Goal: Check status: Check status

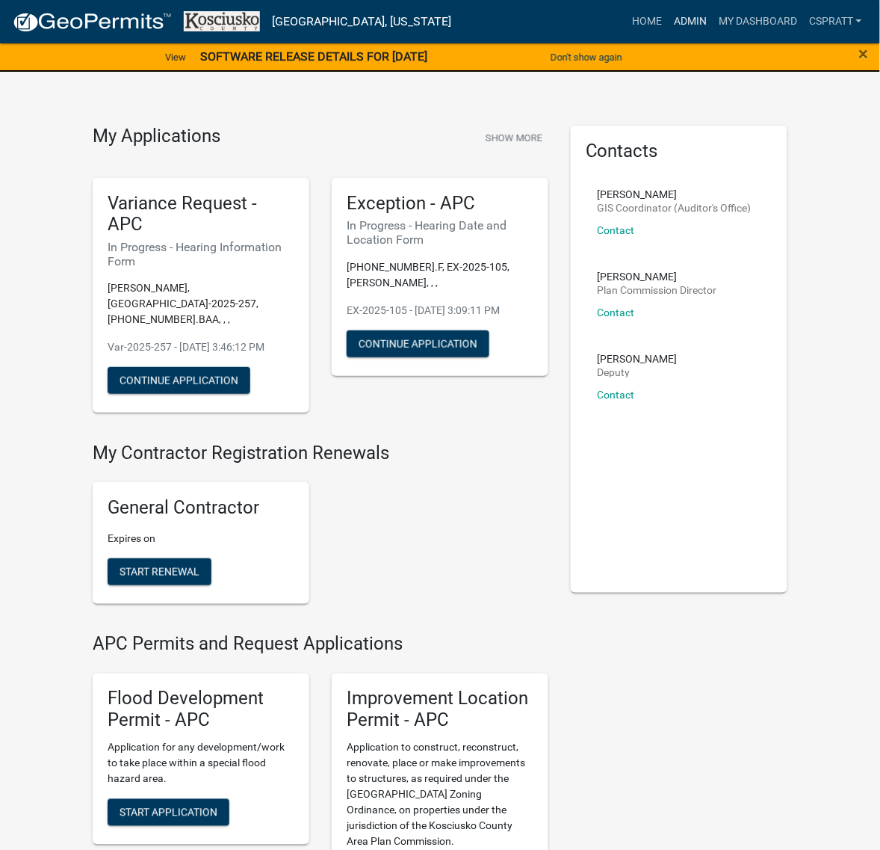
click at [668, 36] on link "Admin" at bounding box center [690, 21] width 45 height 28
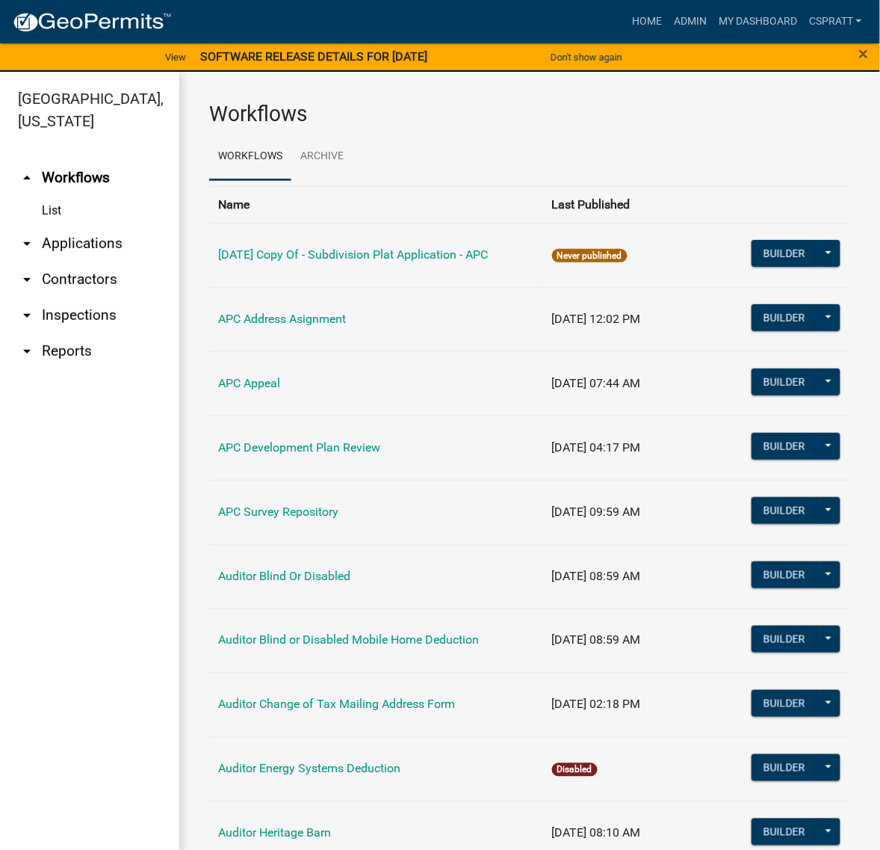
click at [109, 226] on link "List" at bounding box center [89, 211] width 179 height 30
click at [91, 262] on link "arrow_drop_down Applications" at bounding box center [89, 244] width 179 height 36
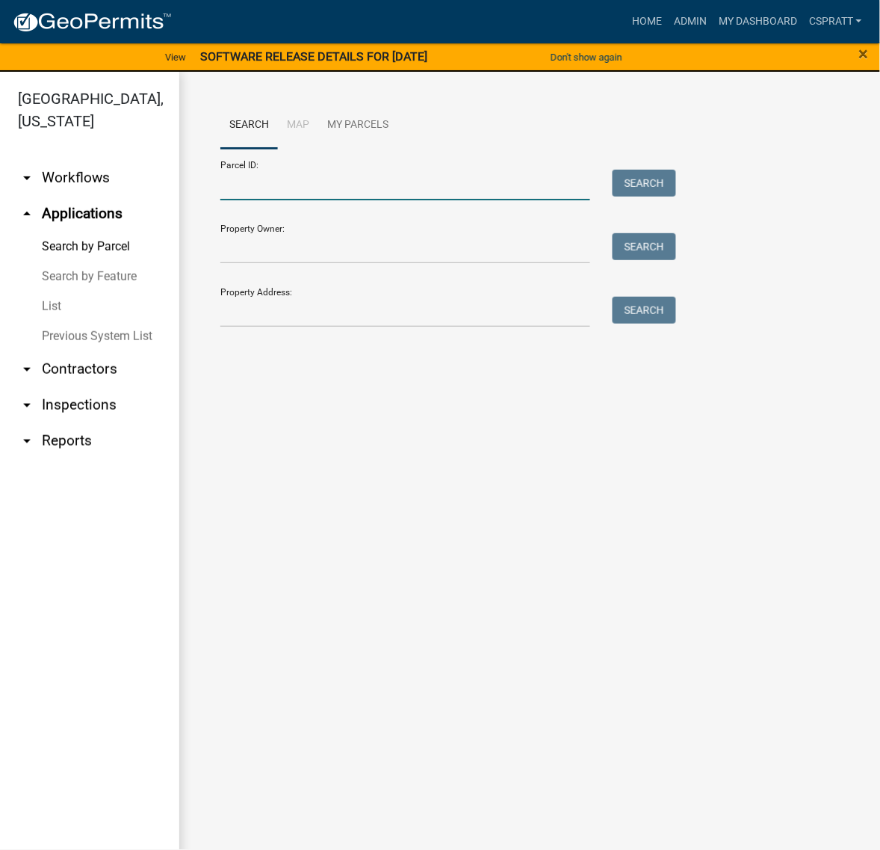
click at [245, 200] on input "Parcel ID:" at bounding box center [405, 185] width 370 height 31
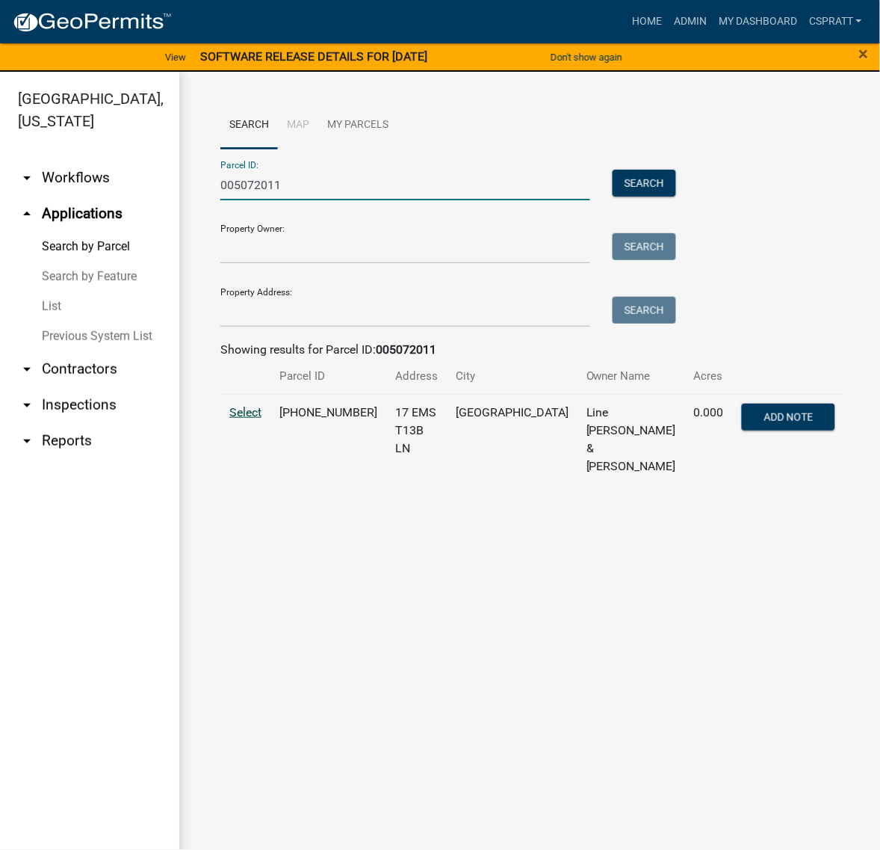
type input "005072011"
click at [254, 419] on span "Select" at bounding box center [245, 412] width 32 height 14
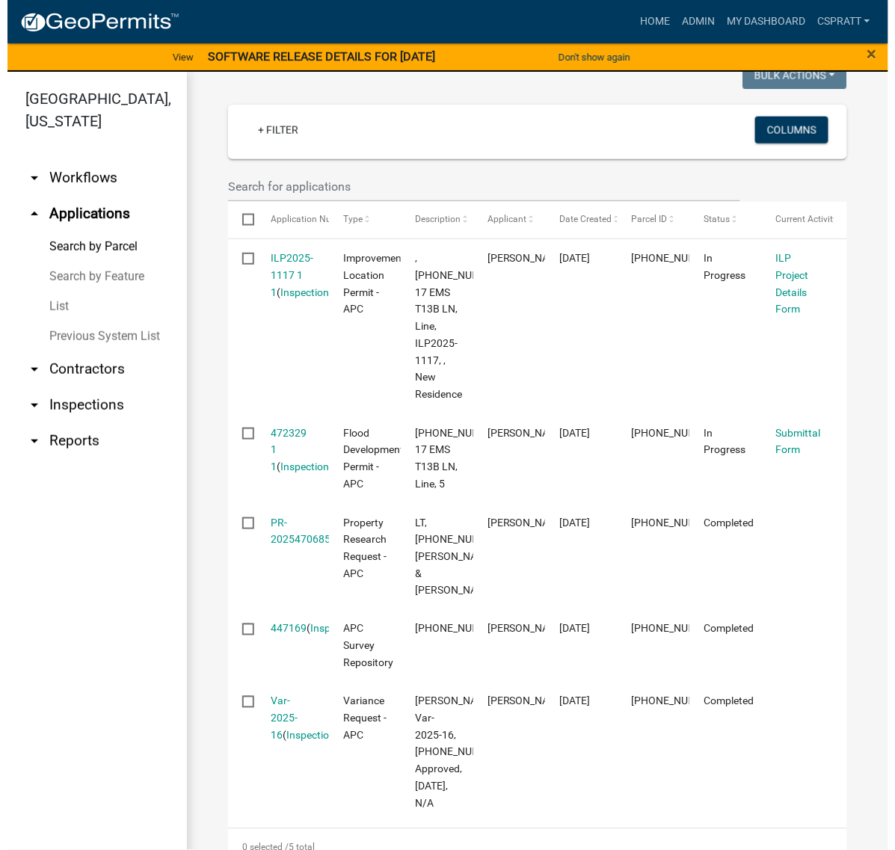
scroll to position [467, 0]
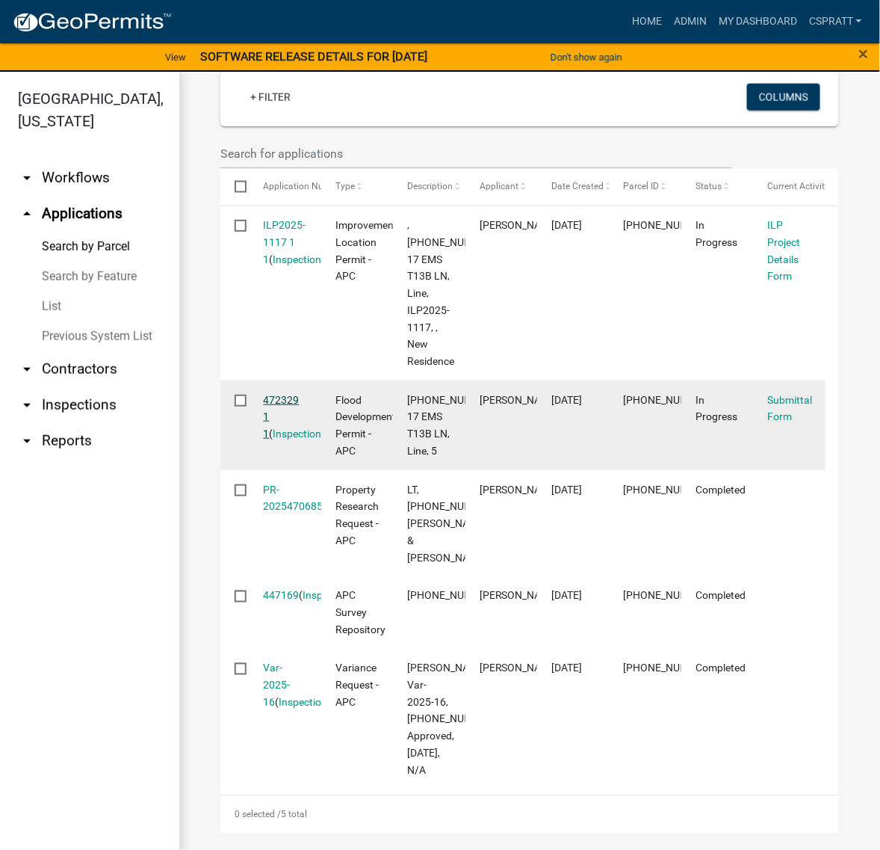
click at [300, 440] on link "472329 1 1" at bounding box center [282, 417] width 36 height 46
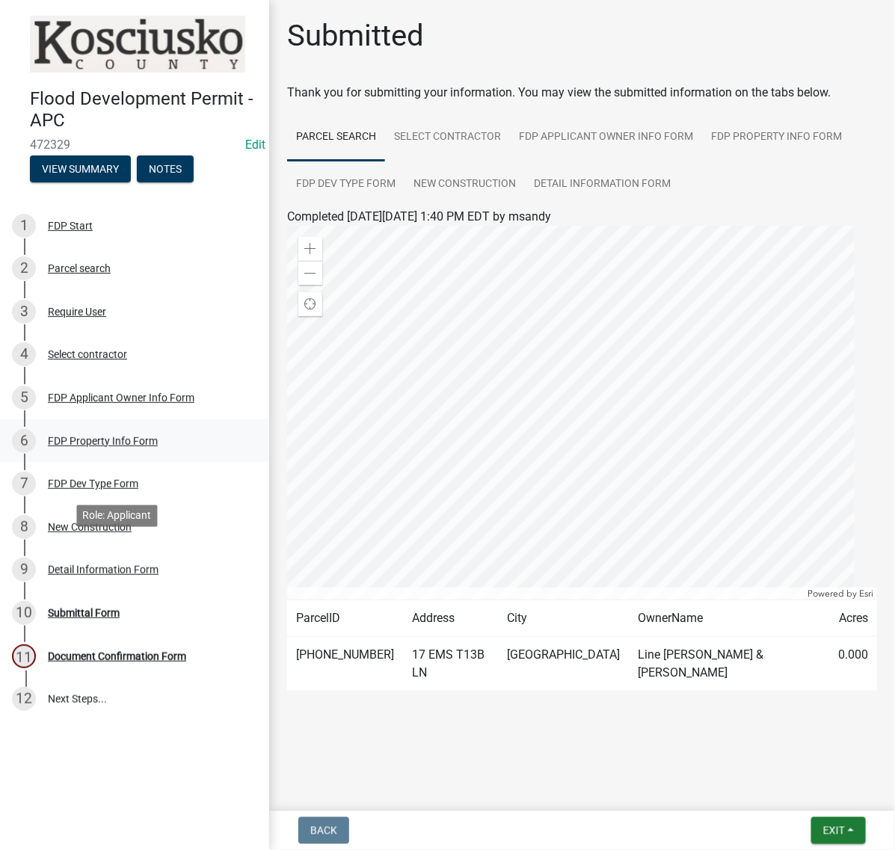
scroll to position [88, 0]
click at [142, 403] on div "FDP Applicant Owner Info Form" at bounding box center [121, 397] width 146 height 10
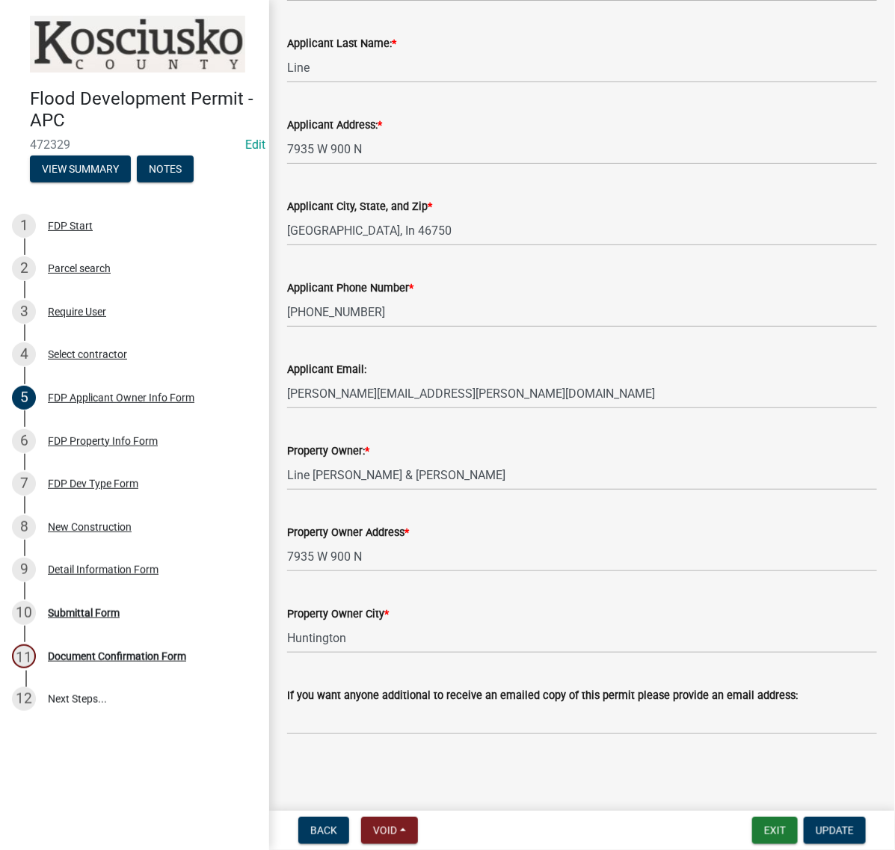
scroll to position [632, 0]
click at [149, 446] on div "FDP Property Info Form" at bounding box center [103, 441] width 110 height 10
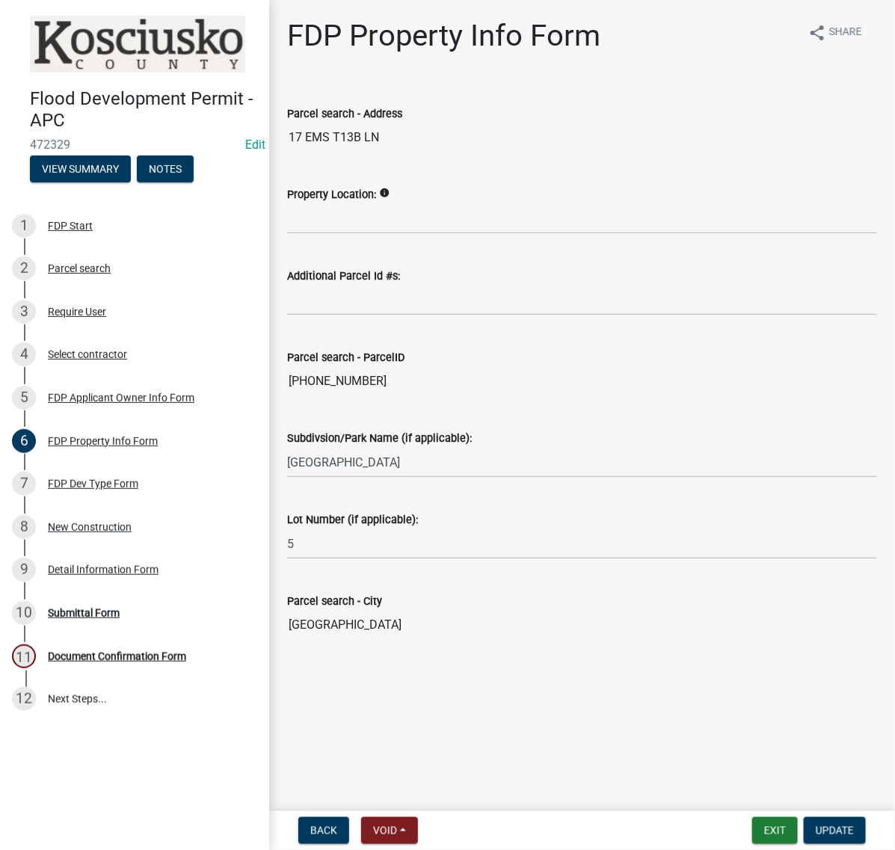
scroll to position [69, 0]
click at [150, 496] on div "7 FDP Dev Type Form" at bounding box center [128, 484] width 233 height 24
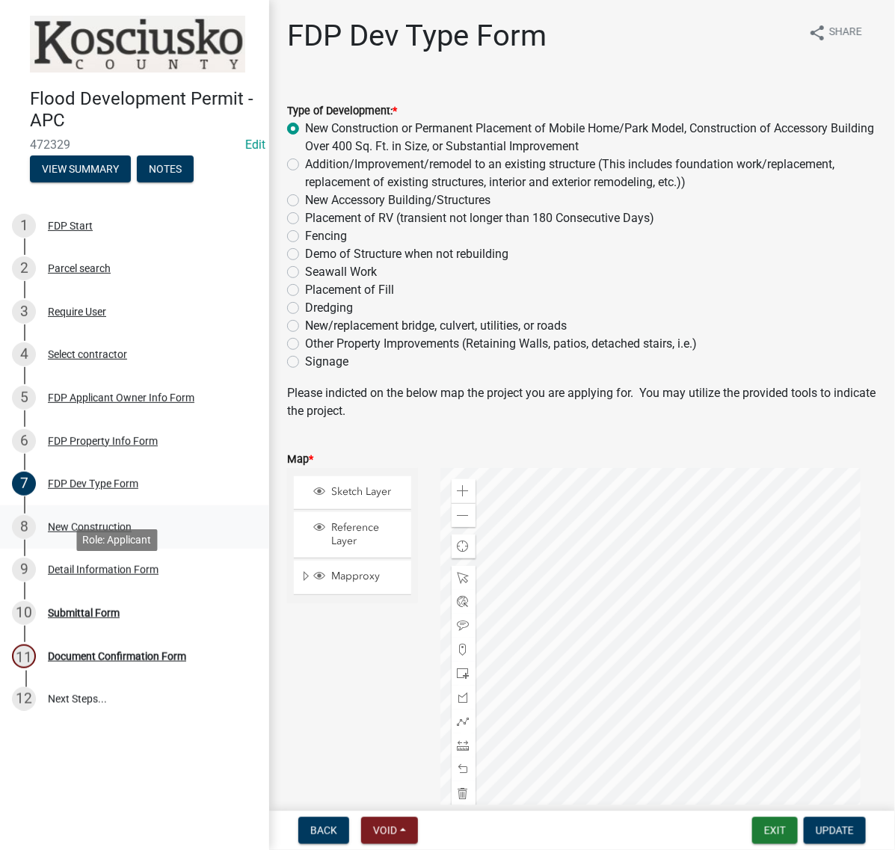
click at [121, 532] on div "New Construction" at bounding box center [90, 527] width 84 height 10
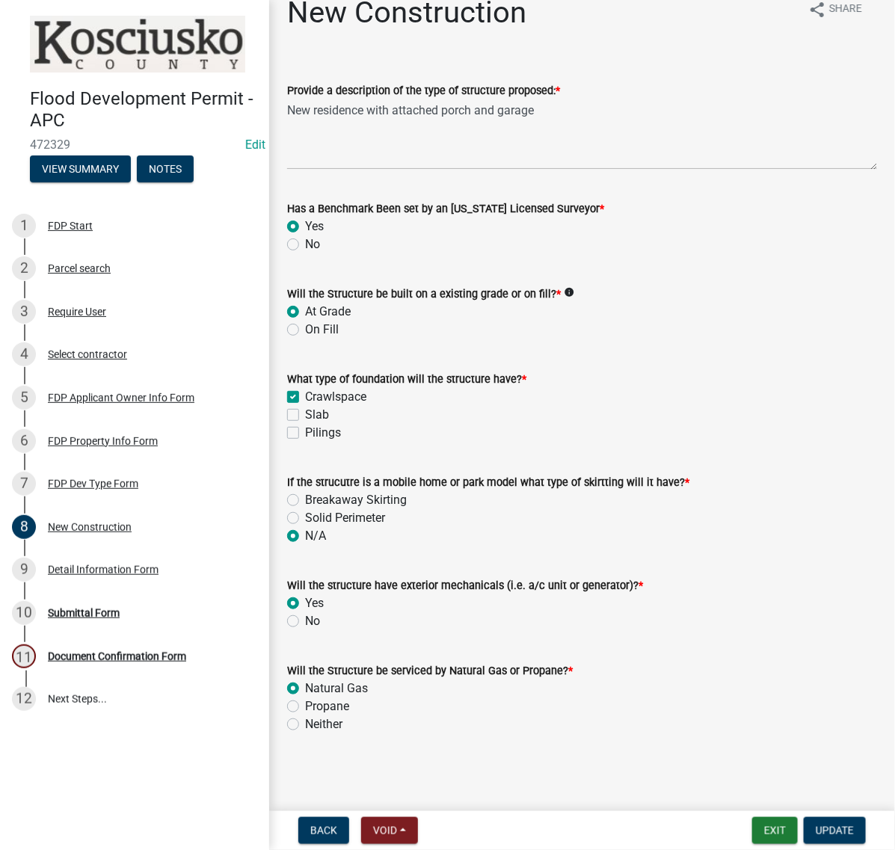
scroll to position [218, 0]
click at [124, 575] on div "Detail Information Form" at bounding box center [103, 569] width 111 height 10
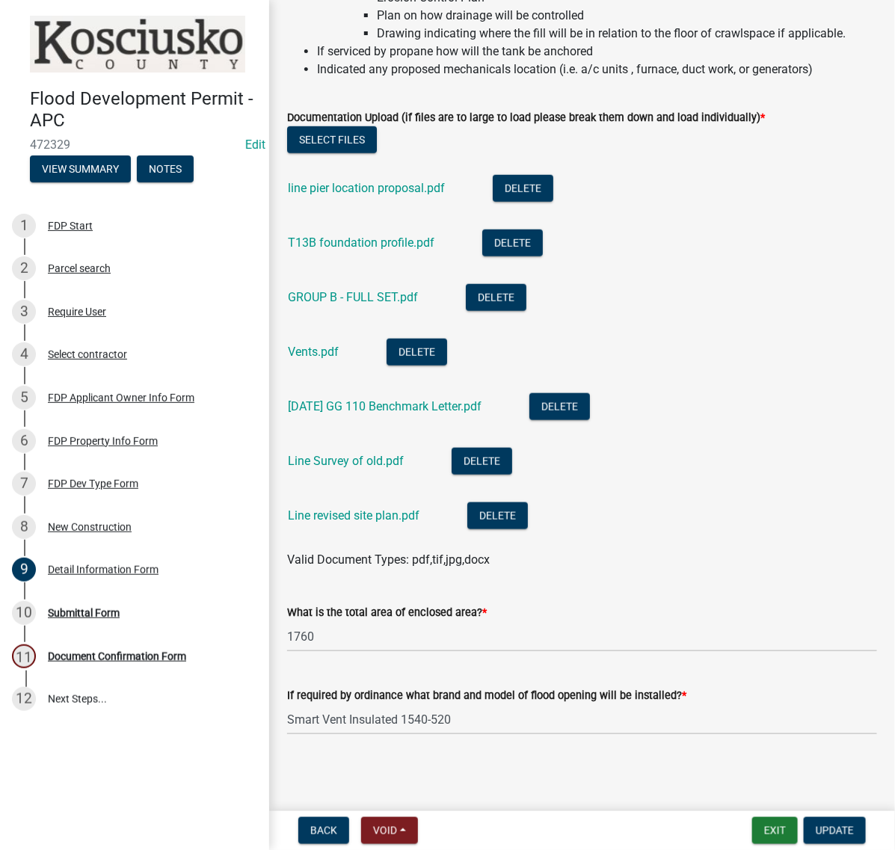
scroll to position [645, 0]
click at [346, 508] on link "Line revised site plan.pdf" at bounding box center [354, 515] width 132 height 14
click at [381, 454] on link "Line Survey of old.pdf" at bounding box center [346, 461] width 116 height 14
click at [445, 181] on link "line pier location proposal.pdf" at bounding box center [366, 188] width 157 height 14
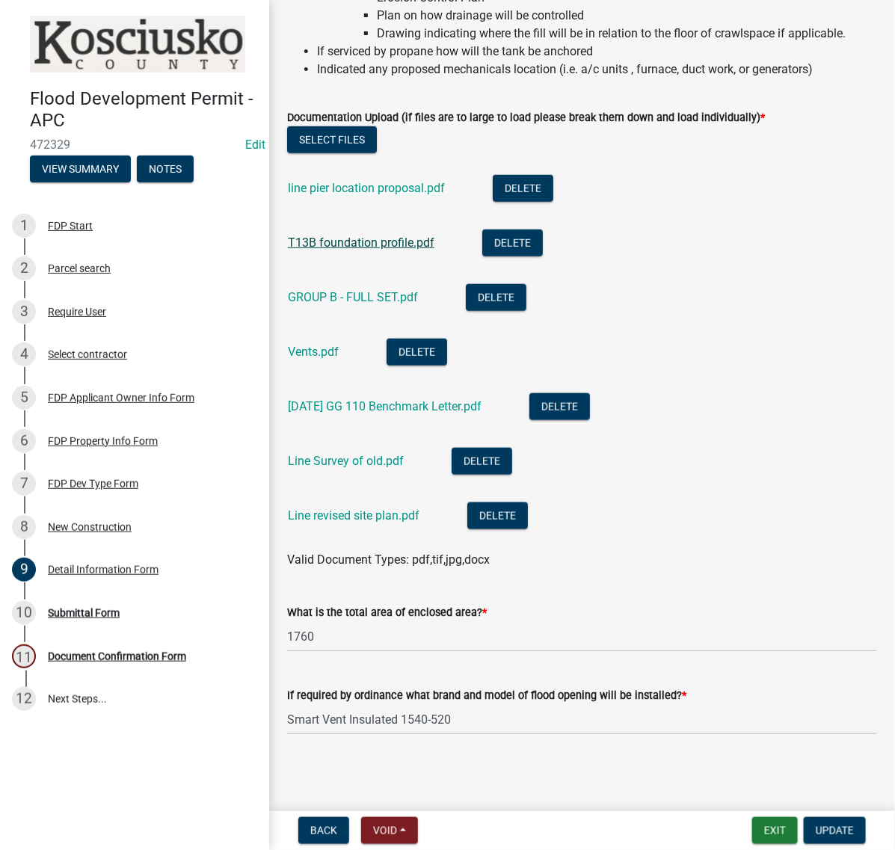
click at [383, 235] on link "T13B foundation profile.pdf" at bounding box center [361, 242] width 146 height 14
click at [413, 290] on link "GROUP B - FULL SET.pdf" at bounding box center [353, 297] width 130 height 14
click at [327, 345] on link "Vents.pdf" at bounding box center [313, 352] width 51 height 14
click at [387, 408] on link "2024 11 05 GG 110 Benchmark Letter.pdf" at bounding box center [385, 406] width 194 height 14
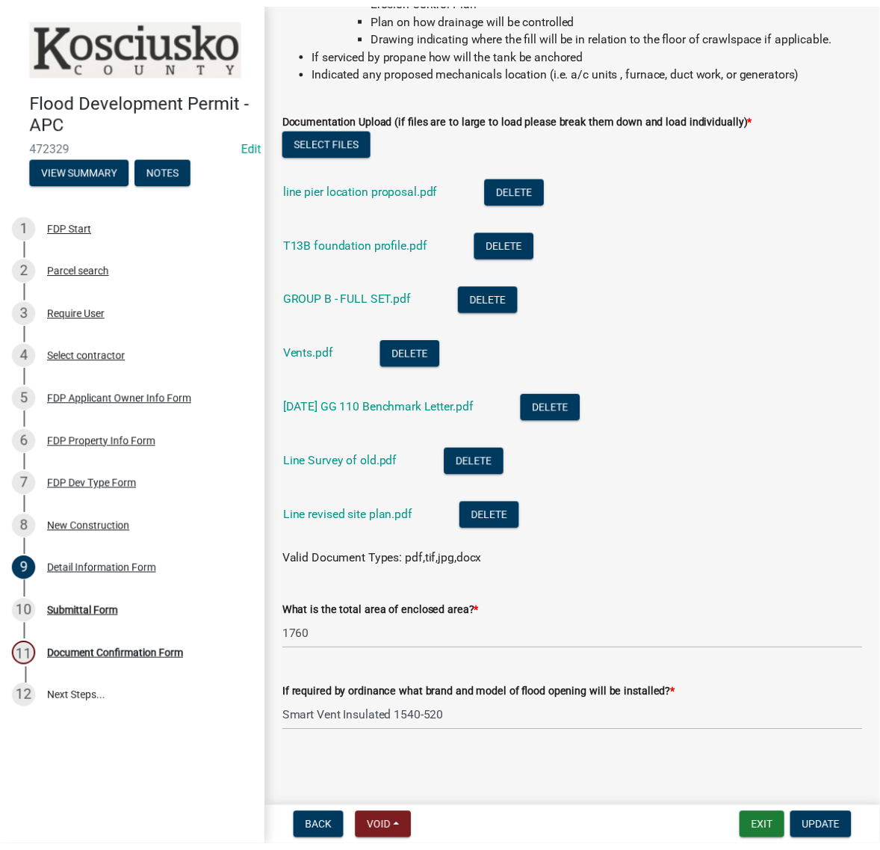
scroll to position [645, 0]
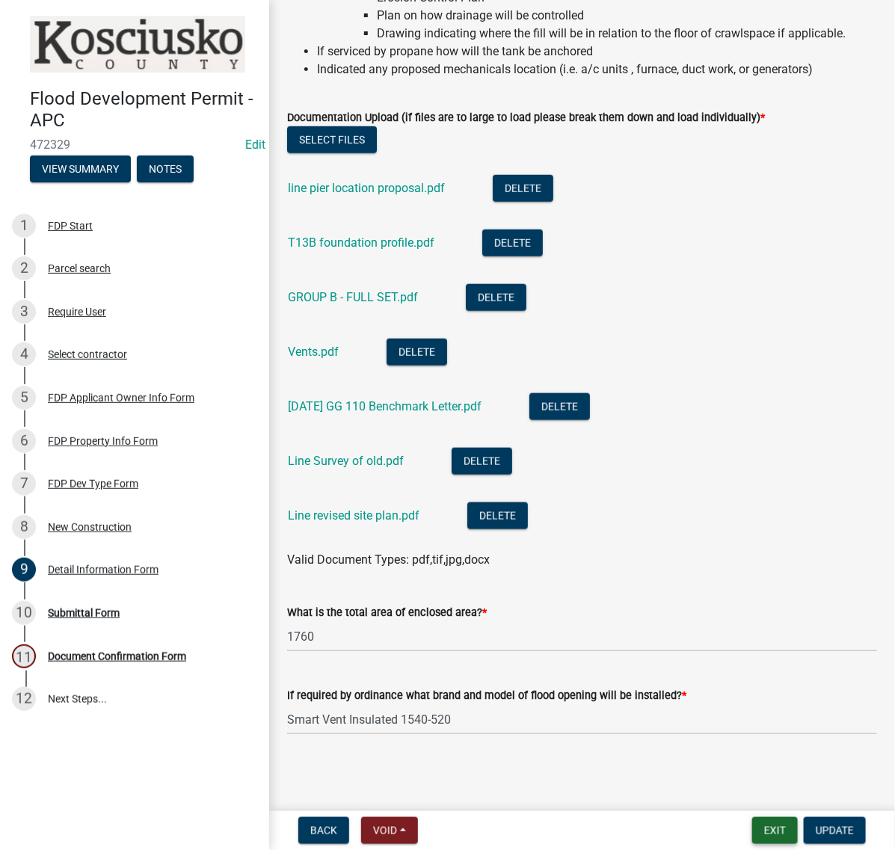
click at [752, 819] on button "Exit" at bounding box center [775, 830] width 46 height 27
